Goal: Transaction & Acquisition: Purchase product/service

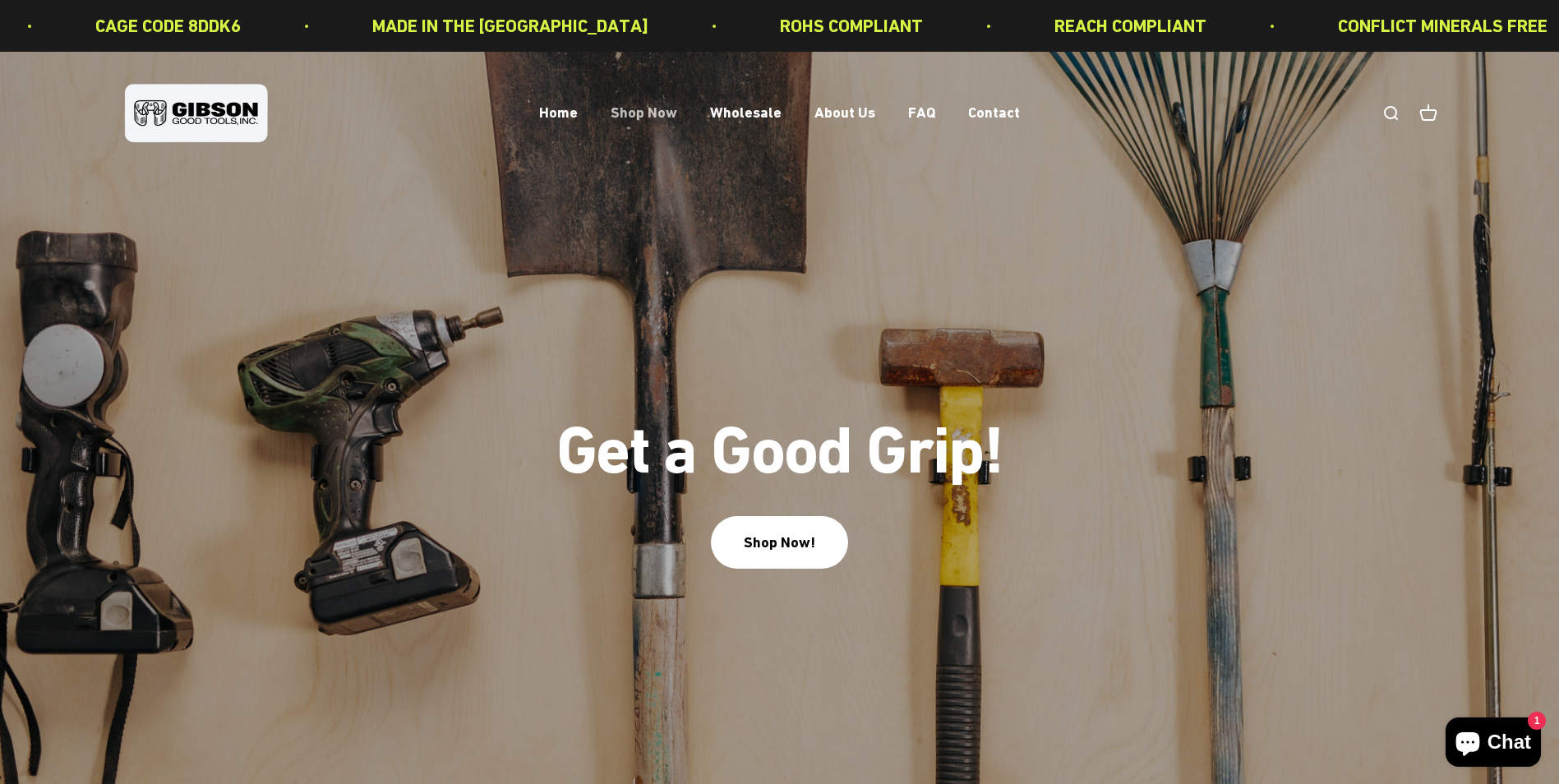
click at [668, 110] on link "Shop Now" at bounding box center [644, 113] width 67 height 17
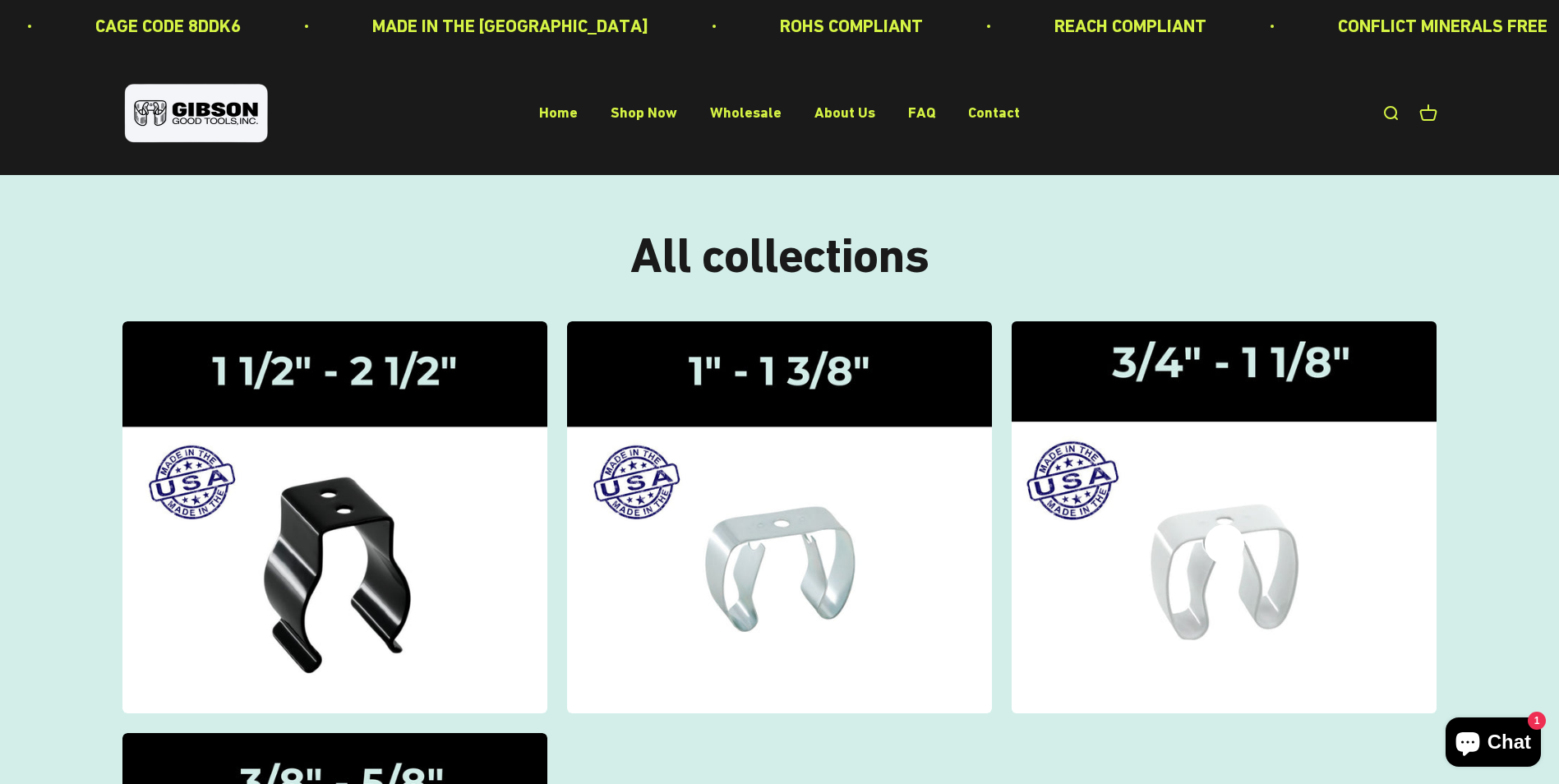
click at [1258, 567] on img at bounding box center [1225, 517] width 450 height 416
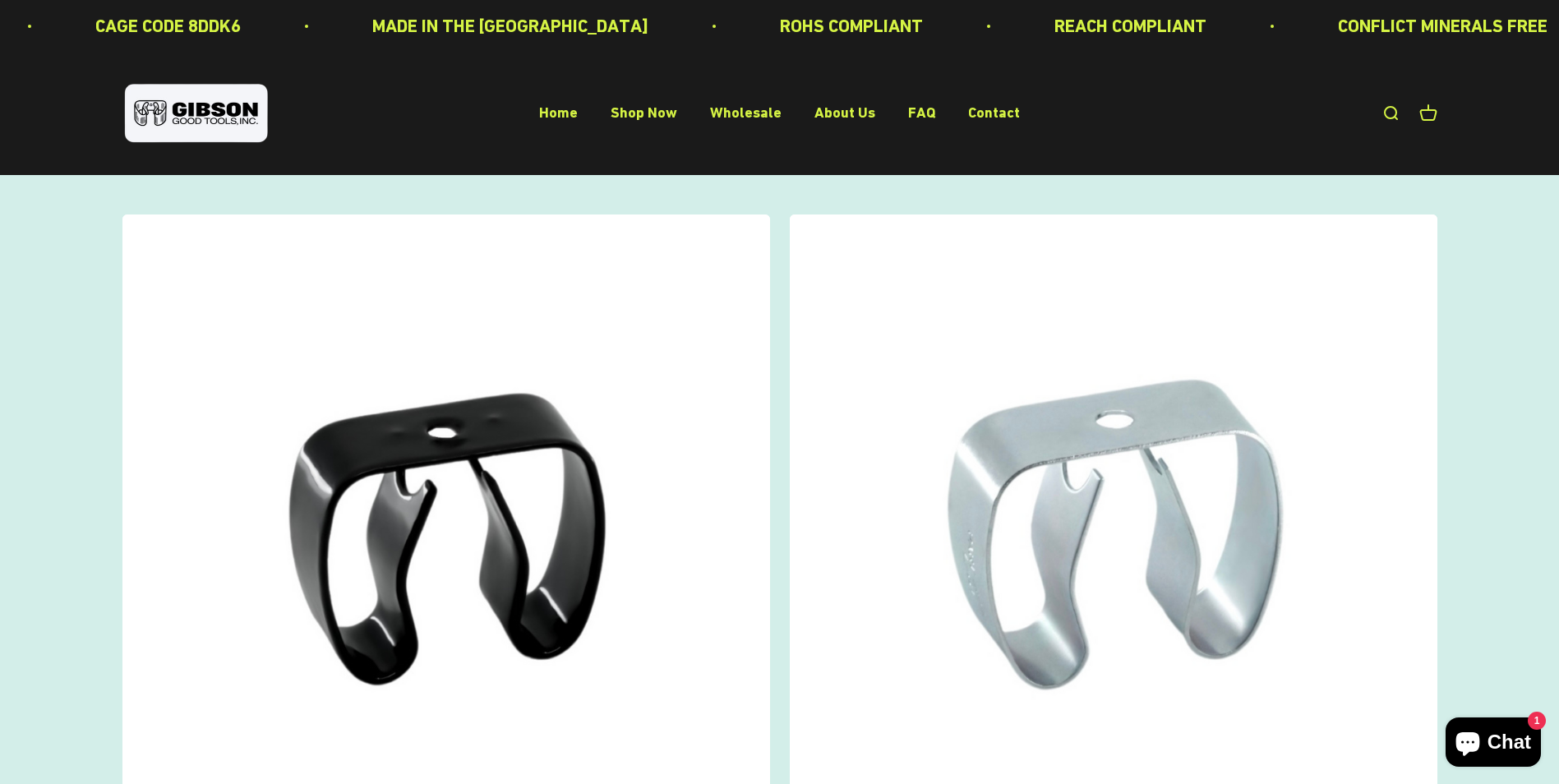
click at [1389, 110] on link "Open search" at bounding box center [1390, 113] width 18 height 18
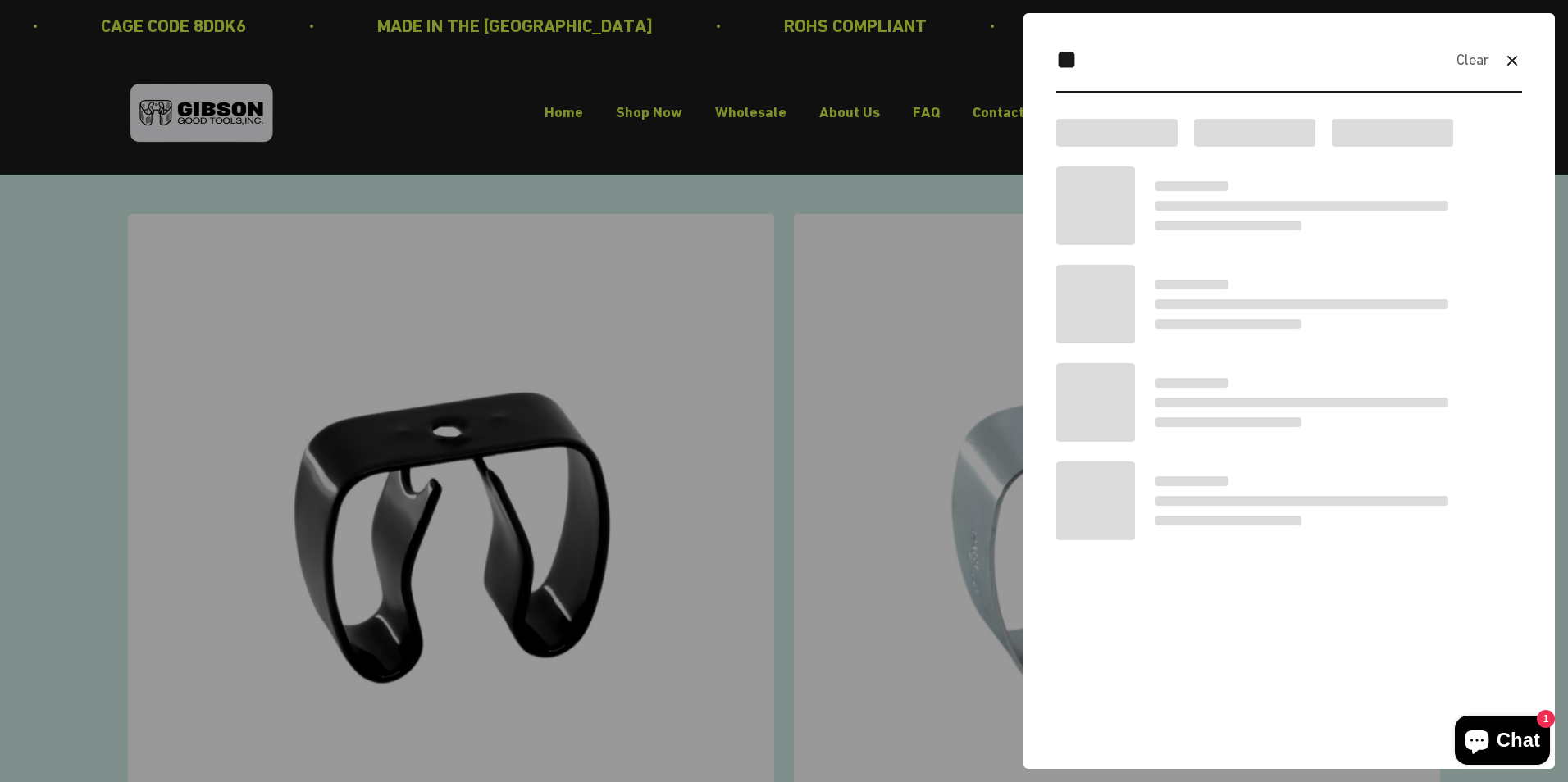
type input "*"
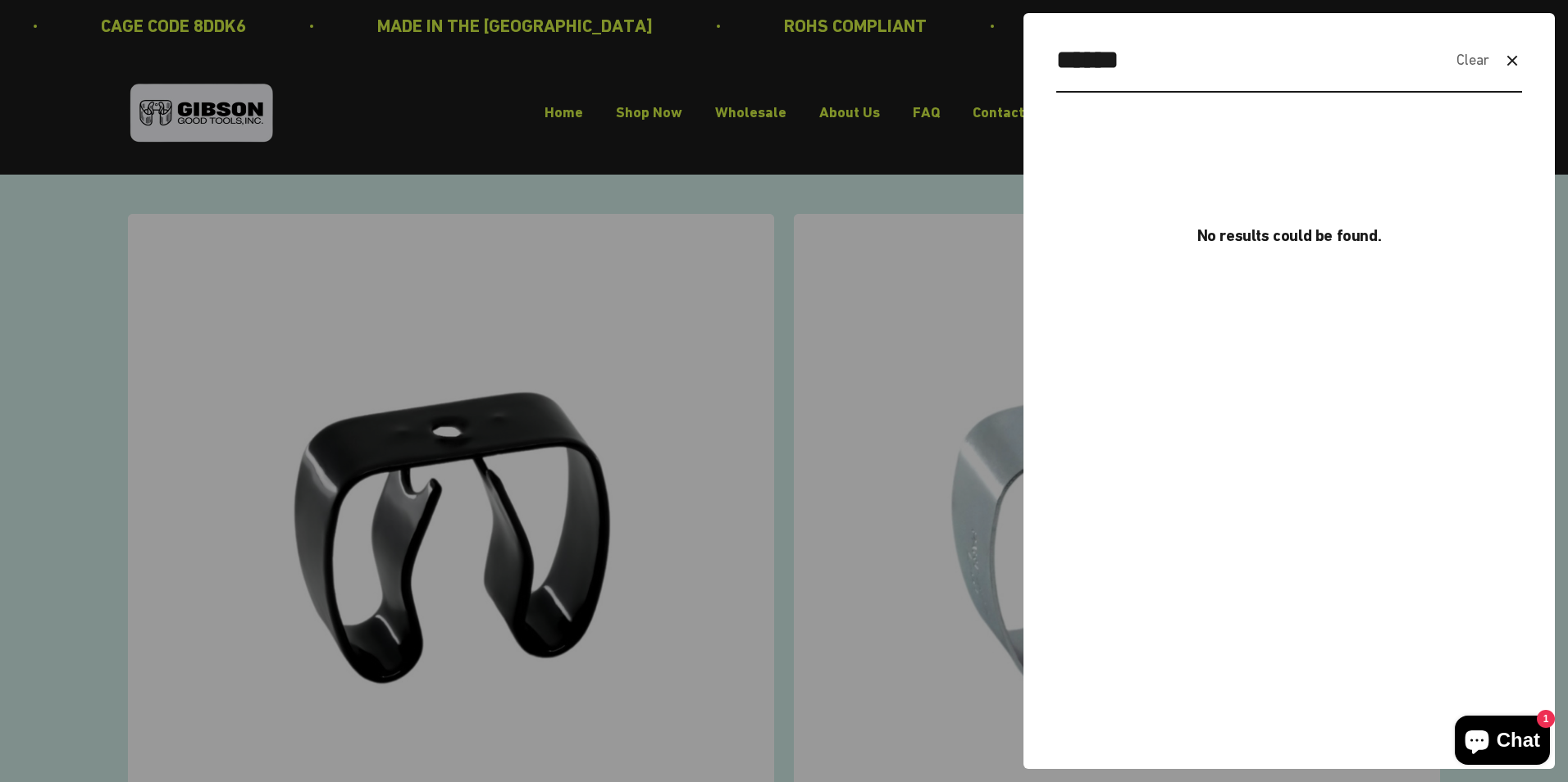
type input "******"
click at [961, 166] on div at bounding box center [784, 391] width 1568 height 782
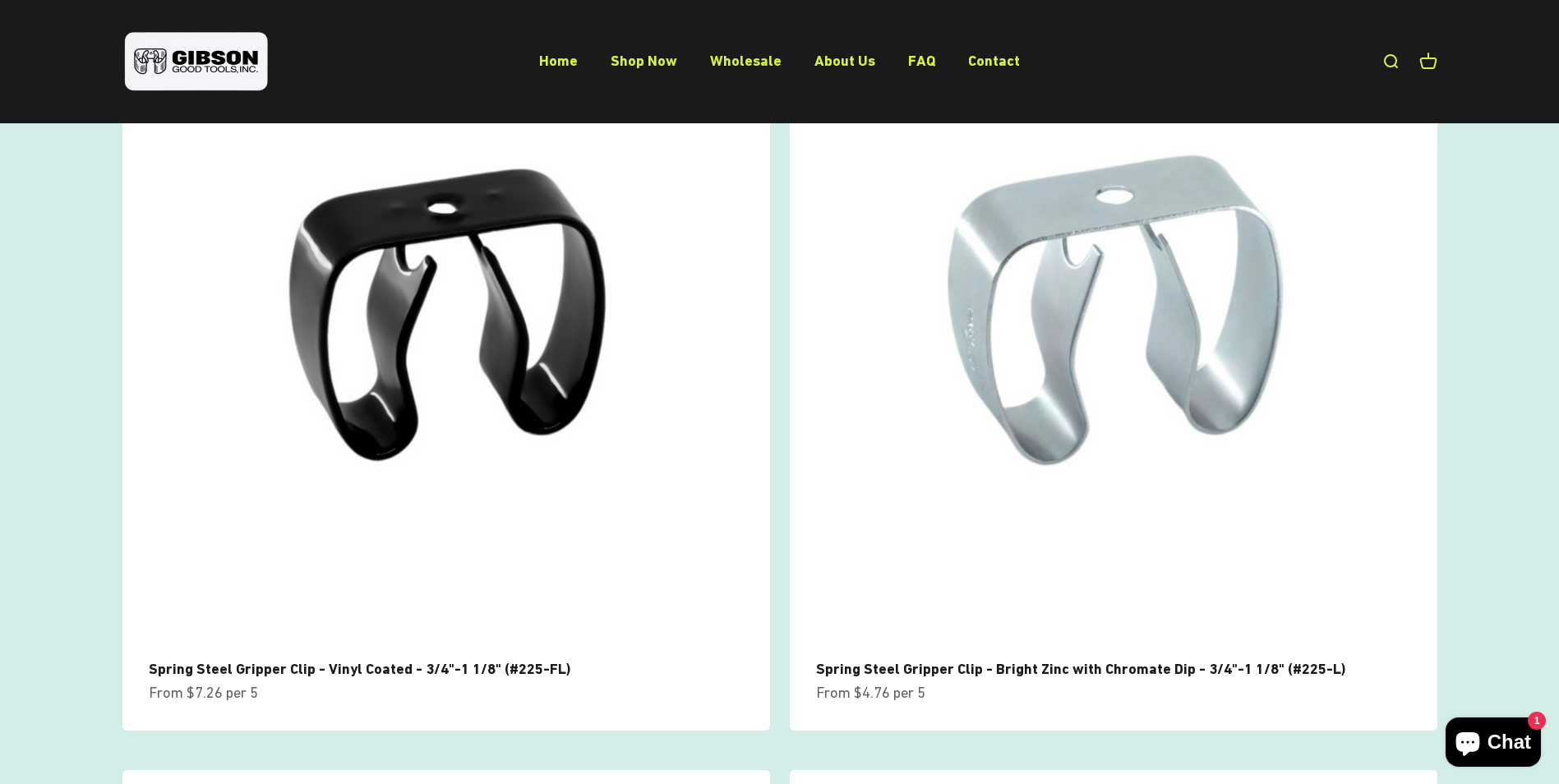
scroll to position [75, 0]
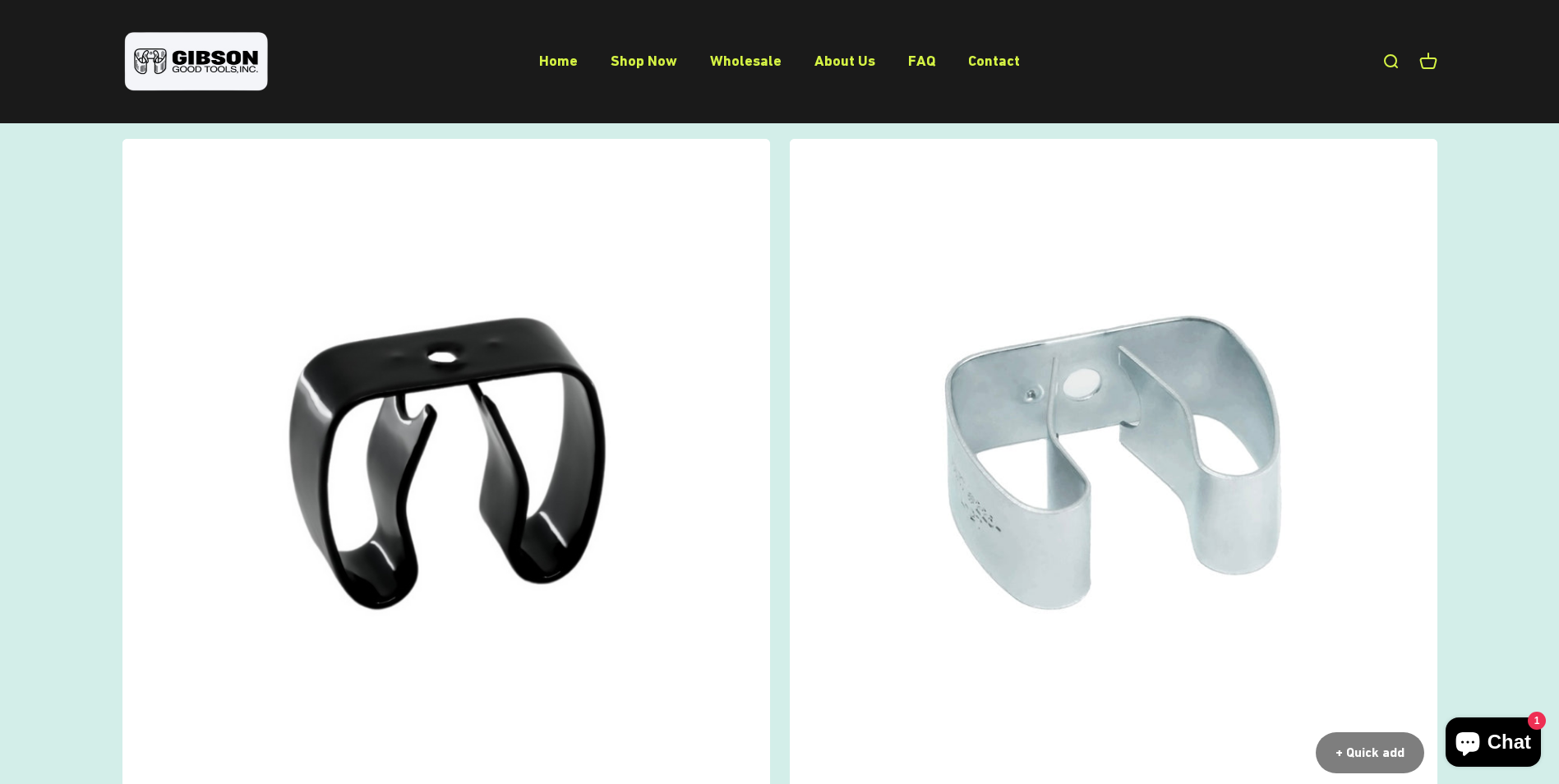
click at [1125, 443] on img at bounding box center [1114, 462] width 648 height 648
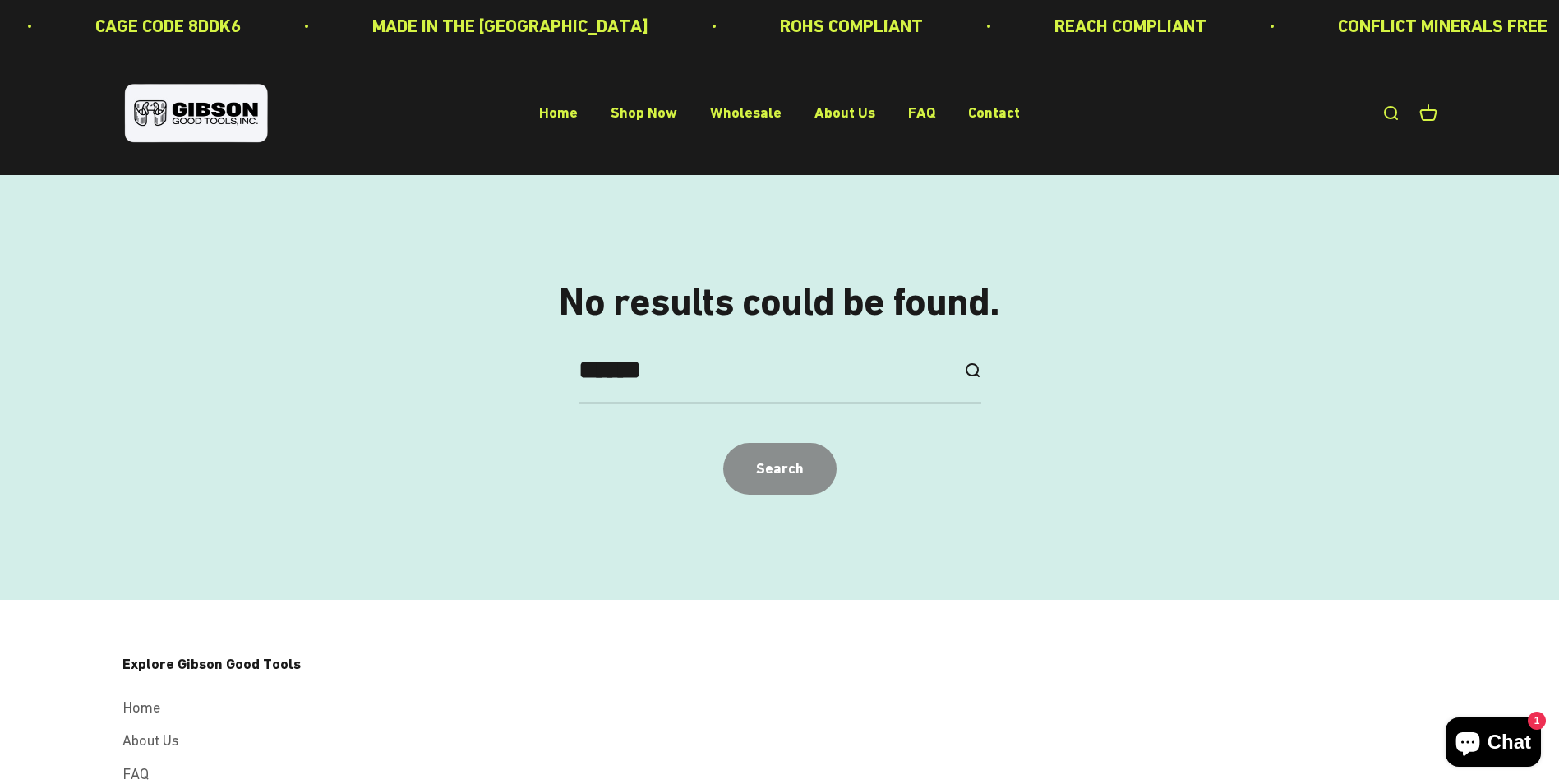
click at [821, 468] on button "Search" at bounding box center [780, 469] width 114 height 51
click at [818, 466] on button "Search" at bounding box center [780, 469] width 114 height 51
drag, startPoint x: 576, startPoint y: 377, endPoint x: 466, endPoint y: 377, distance: 110.0
click at [466, 377] on div "No results could be found. ****** Search" at bounding box center [780, 387] width 1315 height 215
type input "**********"
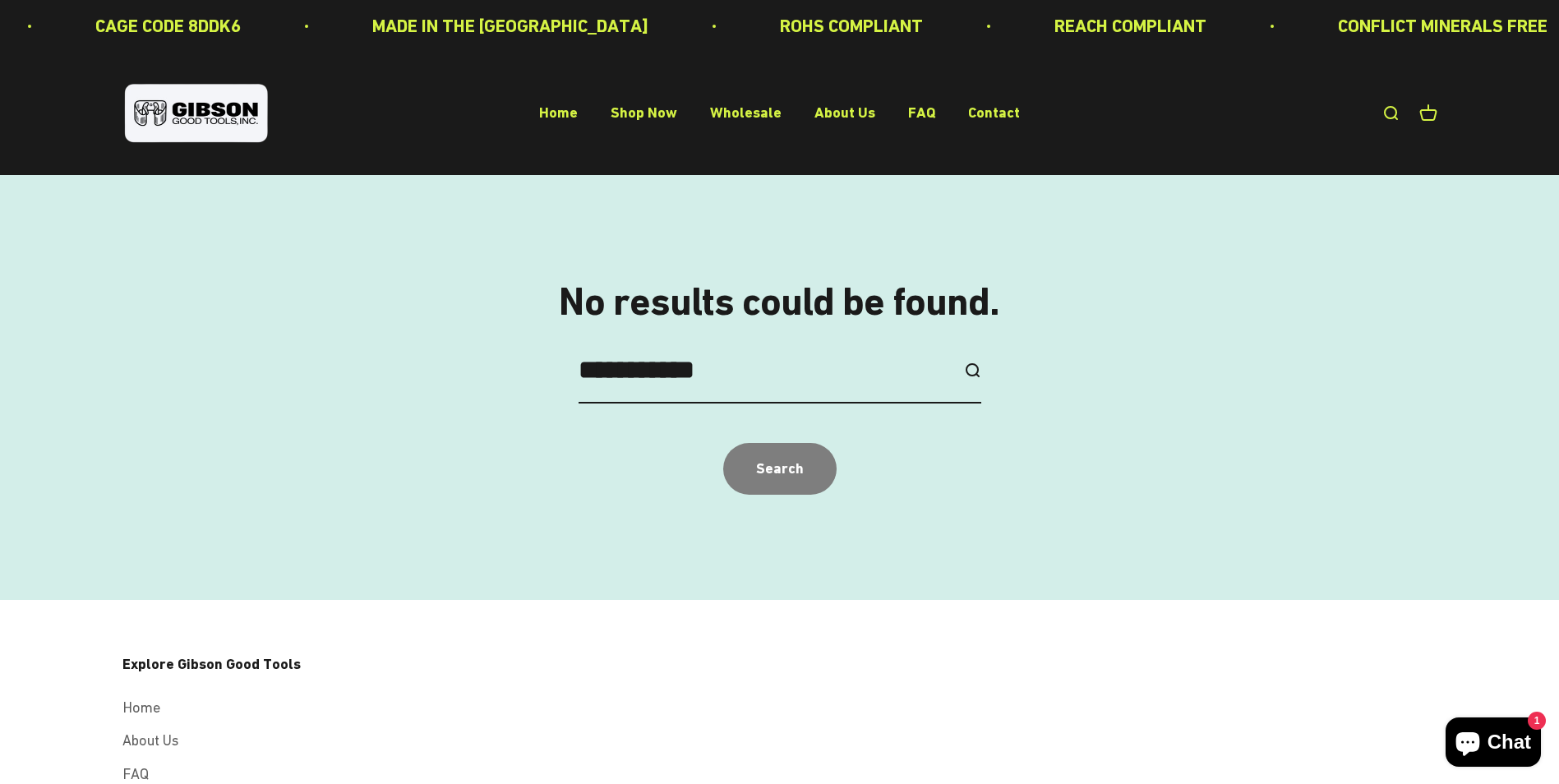
click at [963, 361] on button "submit" at bounding box center [972, 370] width 18 height 18
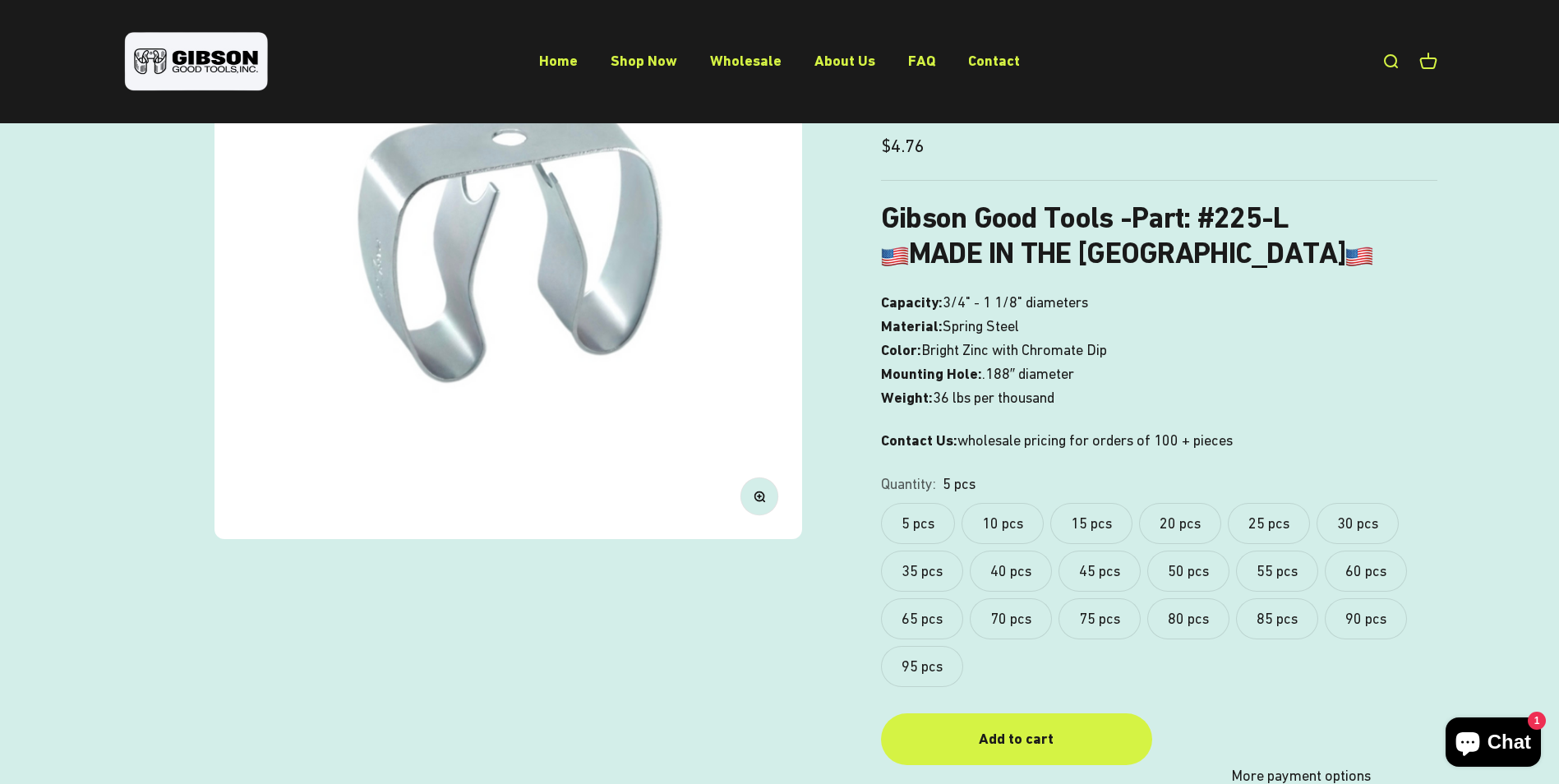
scroll to position [329, 0]
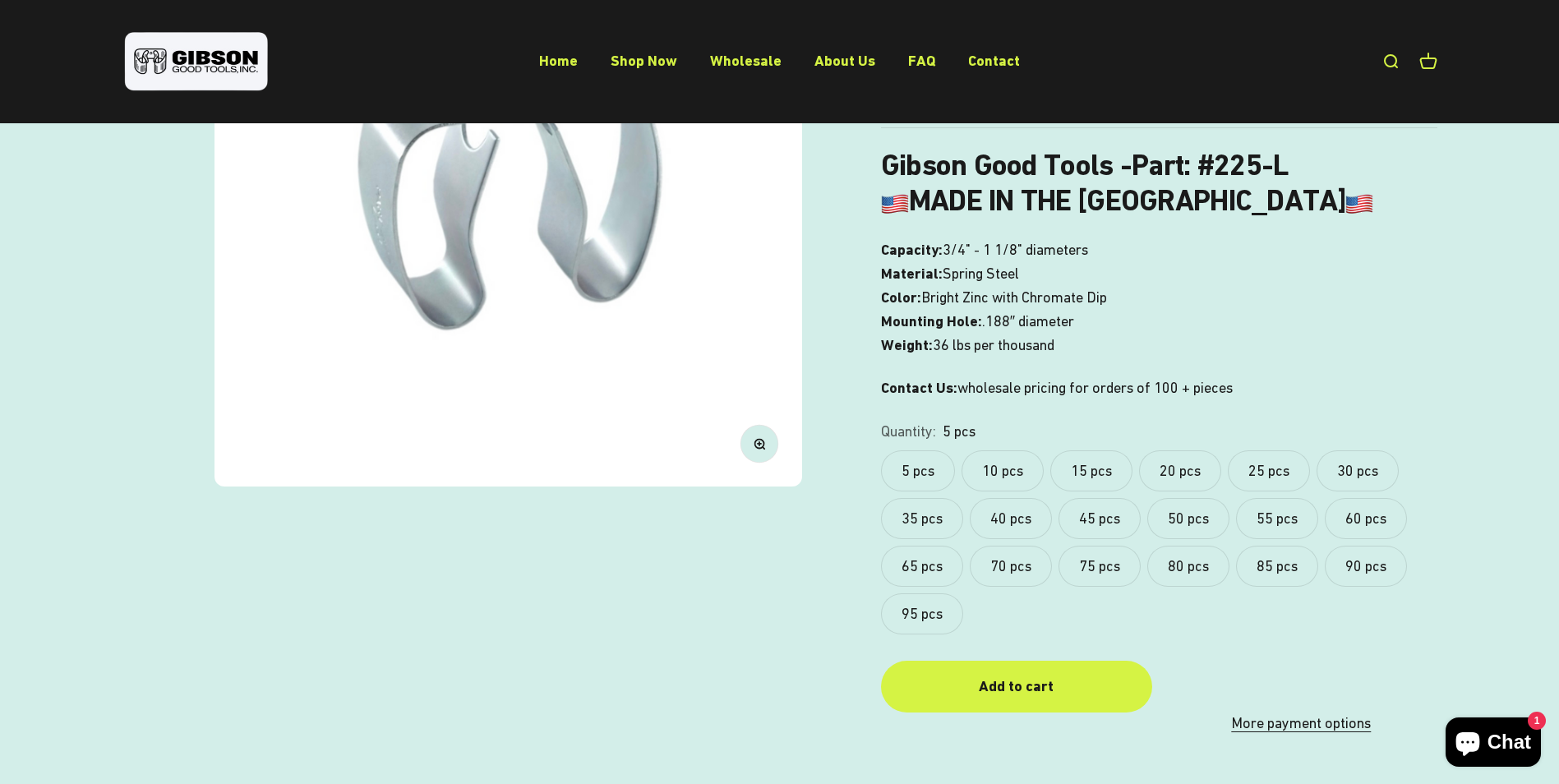
drag, startPoint x: 890, startPoint y: 345, endPoint x: 1086, endPoint y: 342, distance: 196.0
click at [1086, 342] on p "Capacity: 3/4" - 1 1/8" diameters Material: Spring Steel Color: Bright Zinc wit…" at bounding box center [1159, 297] width 556 height 118
drag, startPoint x: 881, startPoint y: 349, endPoint x: 1060, endPoint y: 343, distance: 179.1
click at [1060, 343] on p "Capacity: 3/4" - 1 1/8" diameters Material: Spring Steel Color: Bright Zinc wit…" at bounding box center [1159, 297] width 556 height 118
copy p "Weight: 36 lbs per thousand"
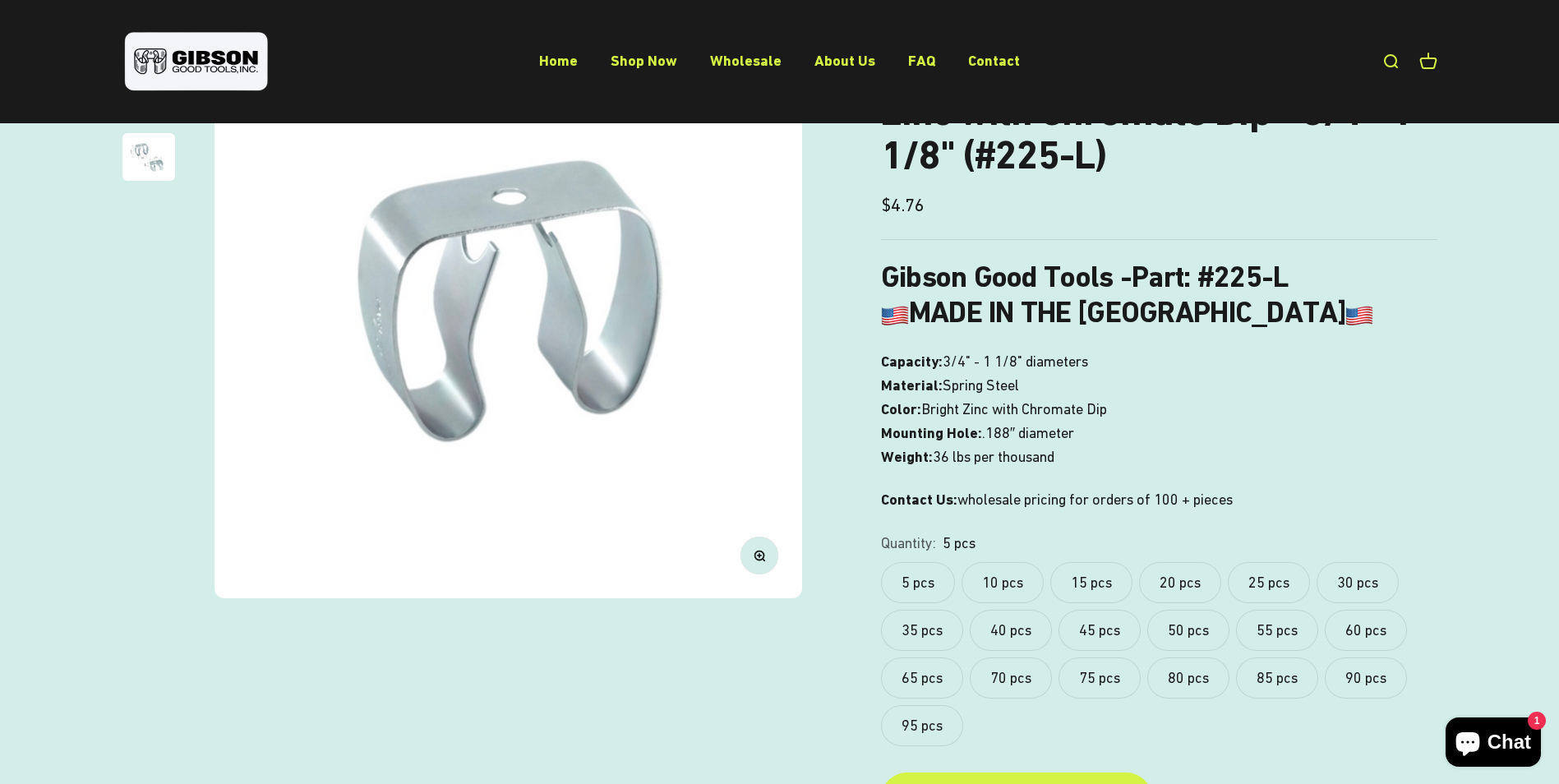
scroll to position [246, 0]
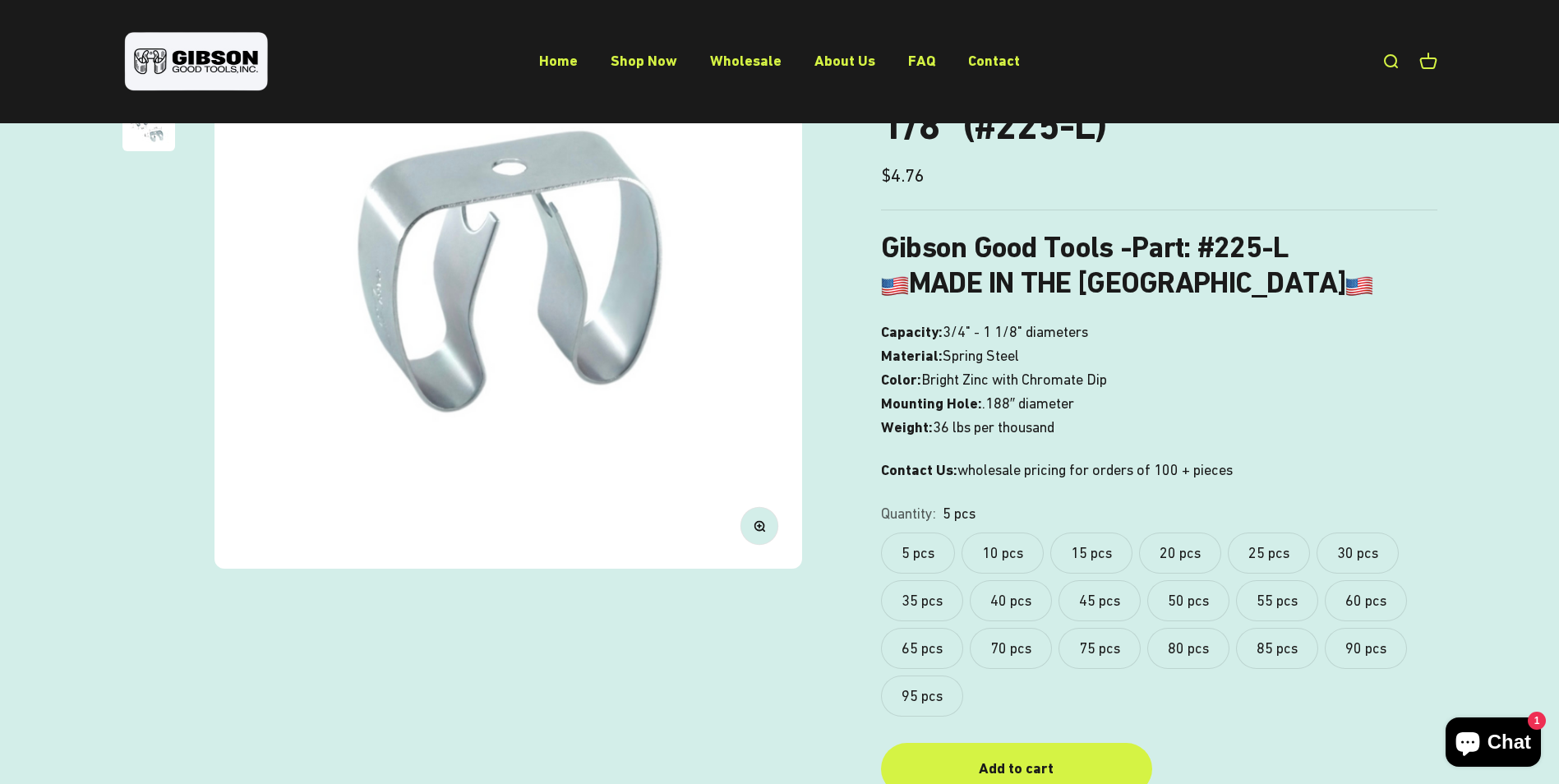
click at [1111, 433] on p "Capacity: 3/4" - 1 1/8" diameters Material: Spring Steel Color: Bright Zinc wit…" at bounding box center [1159, 379] width 556 height 118
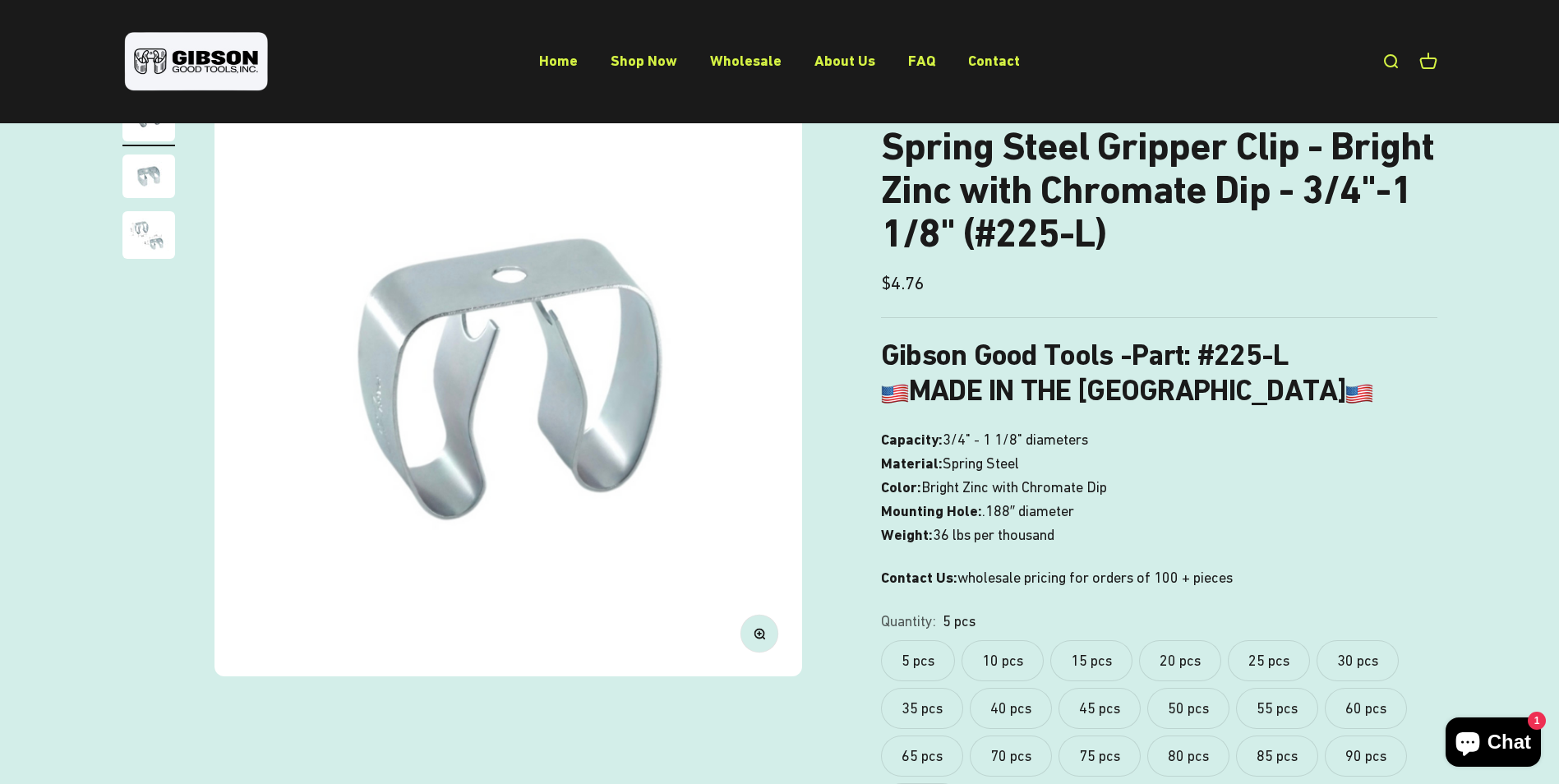
scroll to position [164, 0]
